Goal: Transaction & Acquisition: Purchase product/service

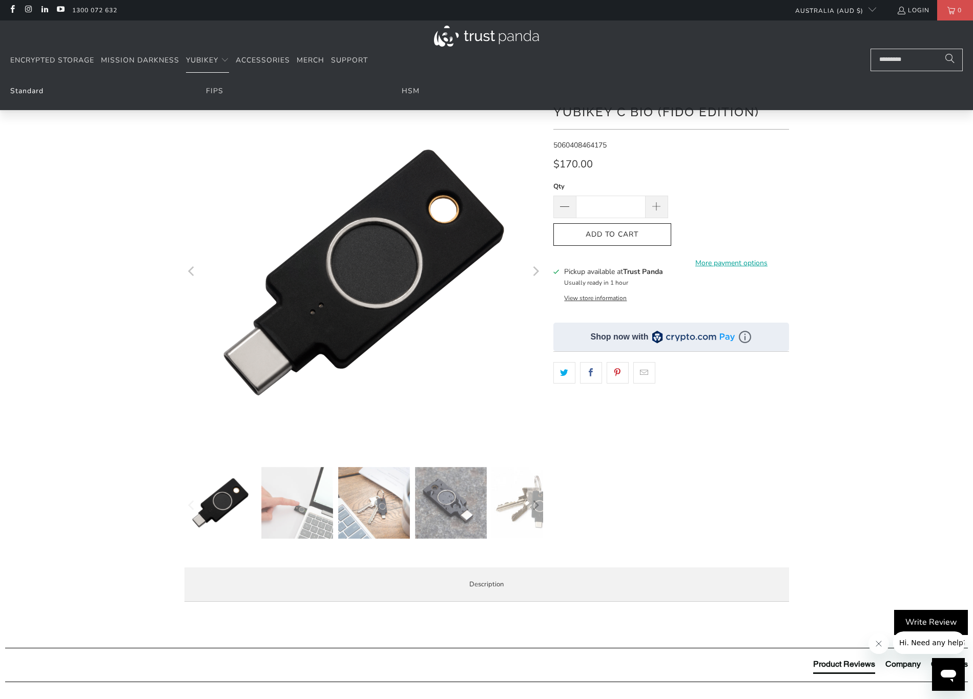
click at [22, 92] on link "Standard" at bounding box center [26, 91] width 33 height 10
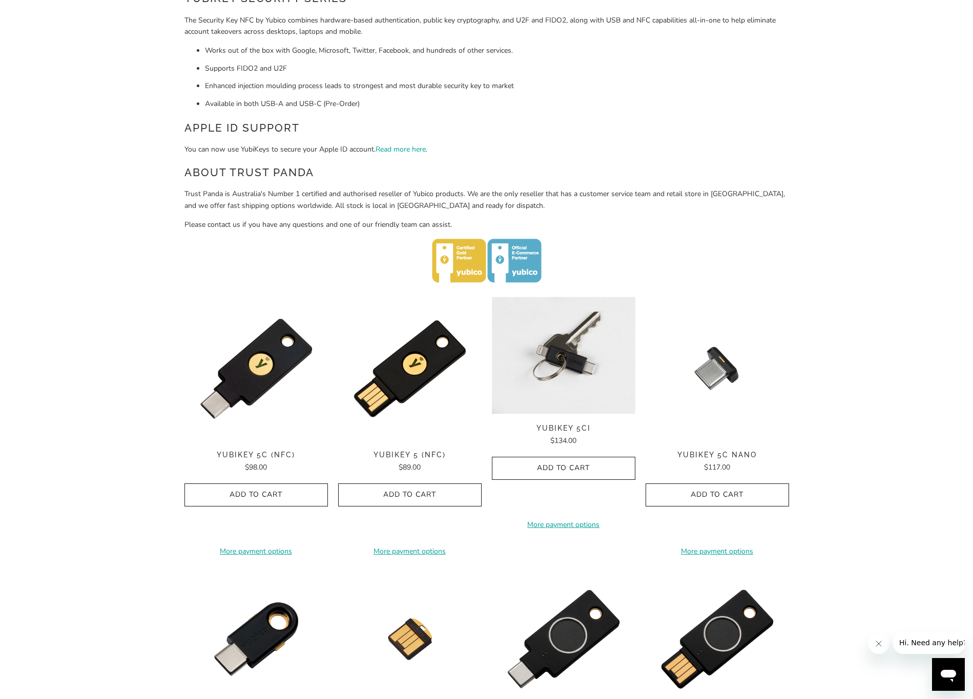
scroll to position [307, 0]
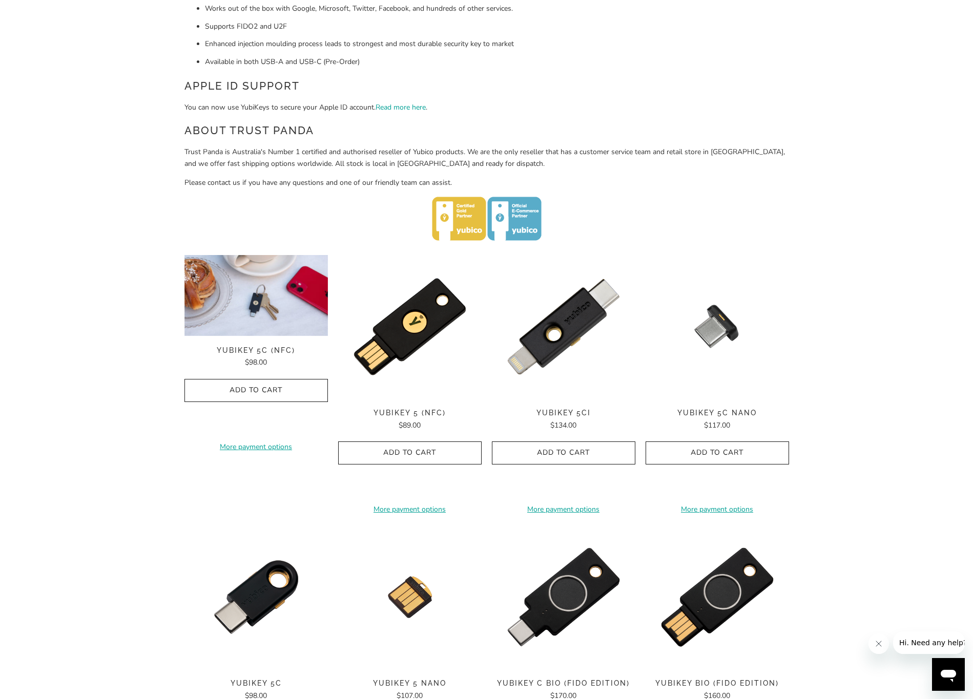
click at [268, 310] on img at bounding box center [255, 295] width 143 height 81
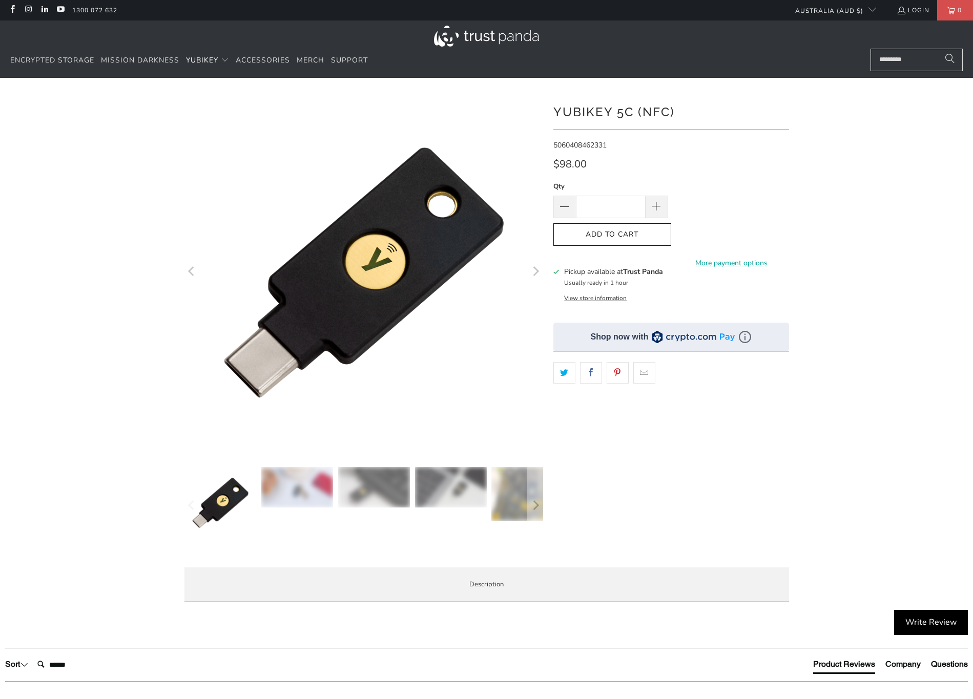
click at [624, 207] on input "*" at bounding box center [611, 207] width 70 height 23
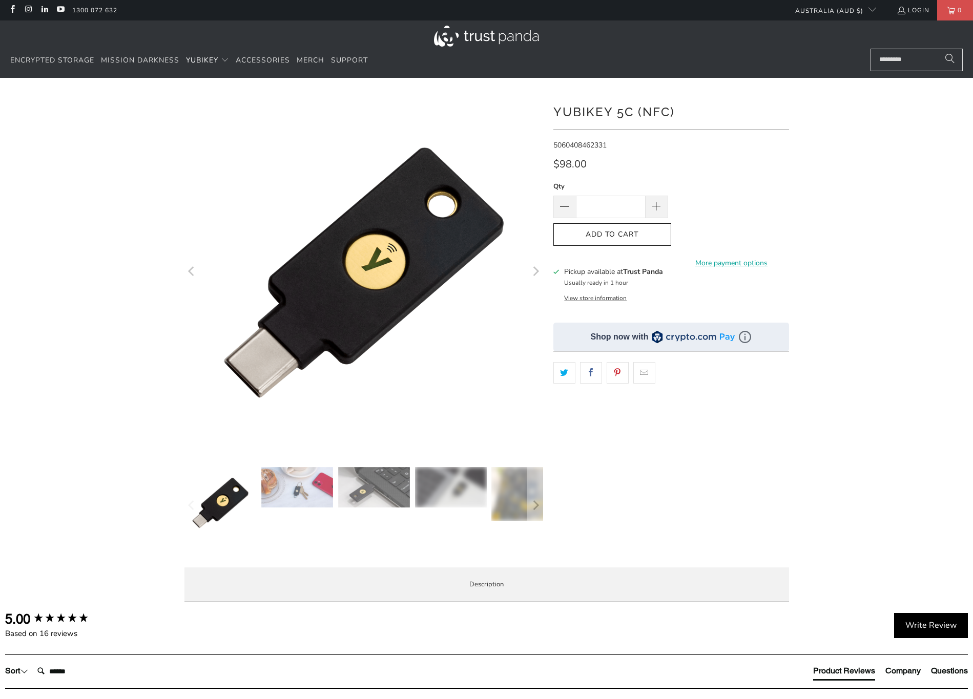
click at [627, 209] on input "*" at bounding box center [611, 207] width 70 height 23
drag, startPoint x: 629, startPoint y: 207, endPoint x: 571, endPoint y: 218, distance: 59.0
click at [599, 217] on input "*" at bounding box center [611, 207] width 70 height 23
type input "*"
click at [833, 356] on div at bounding box center [486, 351] width 973 height 517
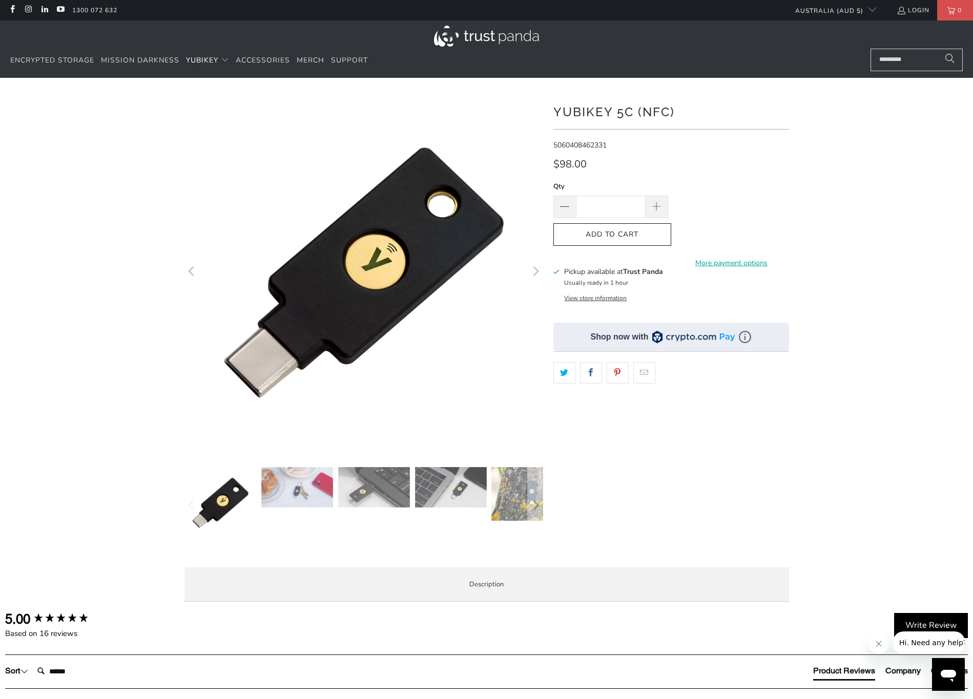
click at [651, 168] on div "$98.00" at bounding box center [671, 167] width 236 height 16
click at [633, 231] on span "Add to Cart" at bounding box center [612, 235] width 96 height 9
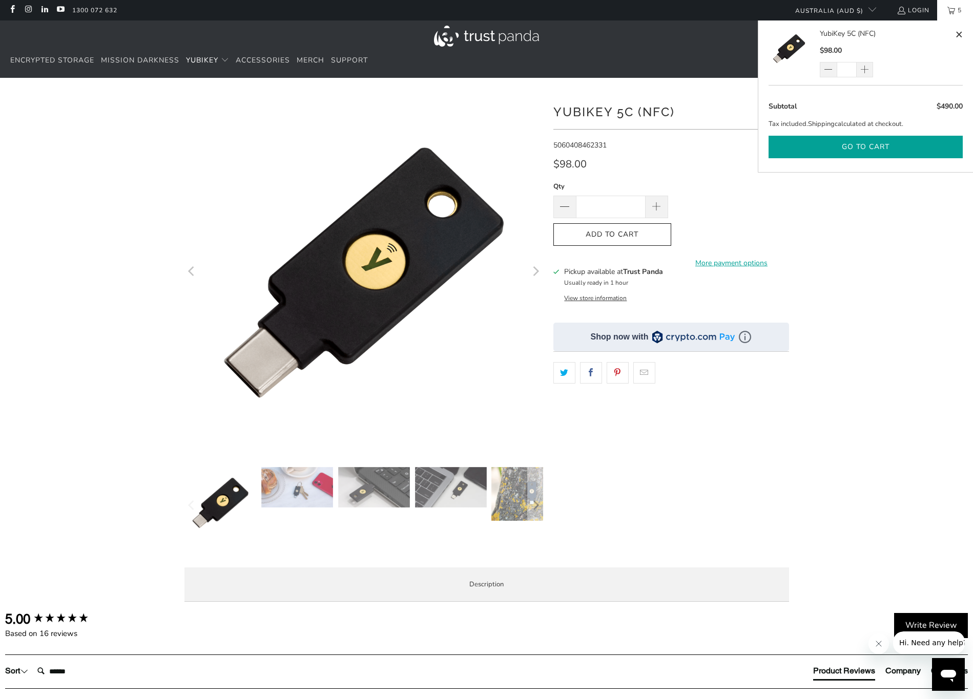
click at [847, 150] on button "Go to cart" at bounding box center [866, 147] width 194 height 23
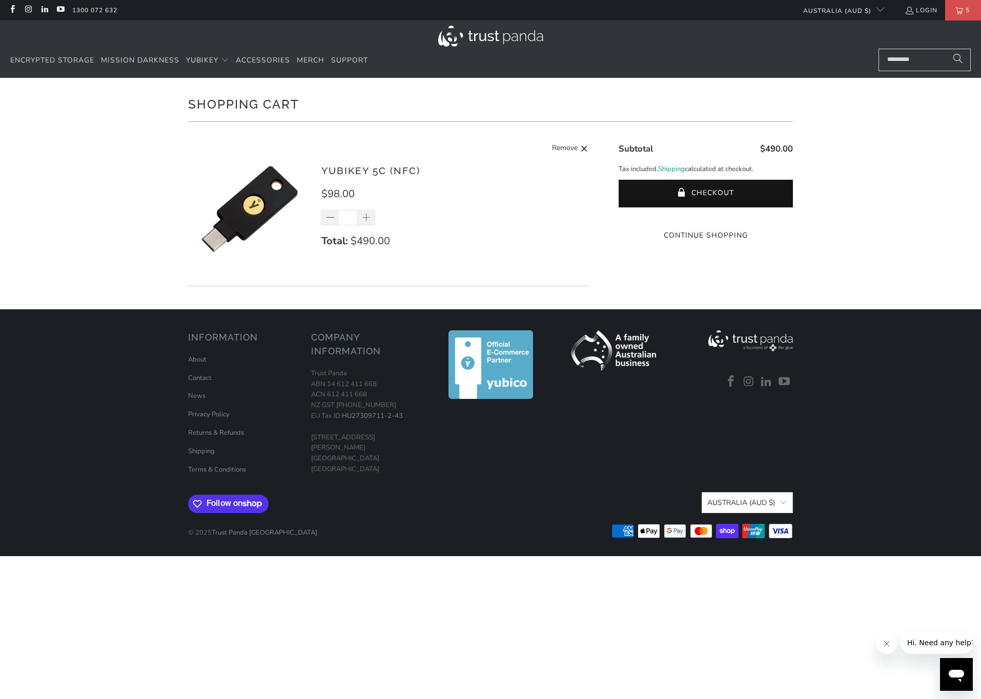
click at [434, 255] on div "YubiKey 5C (NFC) $98.00 * Total: $490.00 Remove" at bounding box center [449, 211] width 256 height 96
click at [213, 557] on html "Encrypted Storage Mission Darkness YubiKey Standard FIPS HSM" at bounding box center [490, 278] width 981 height 557
click at [732, 194] on button "Checkout" at bounding box center [706, 194] width 174 height 28
